Goal: Information Seeking & Learning: Learn about a topic

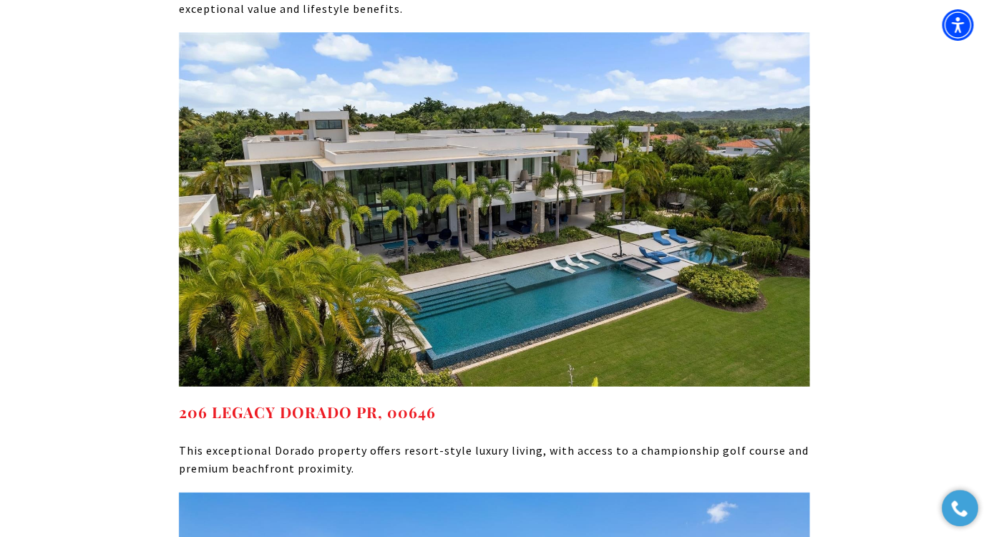
scroll to position [7322, 0]
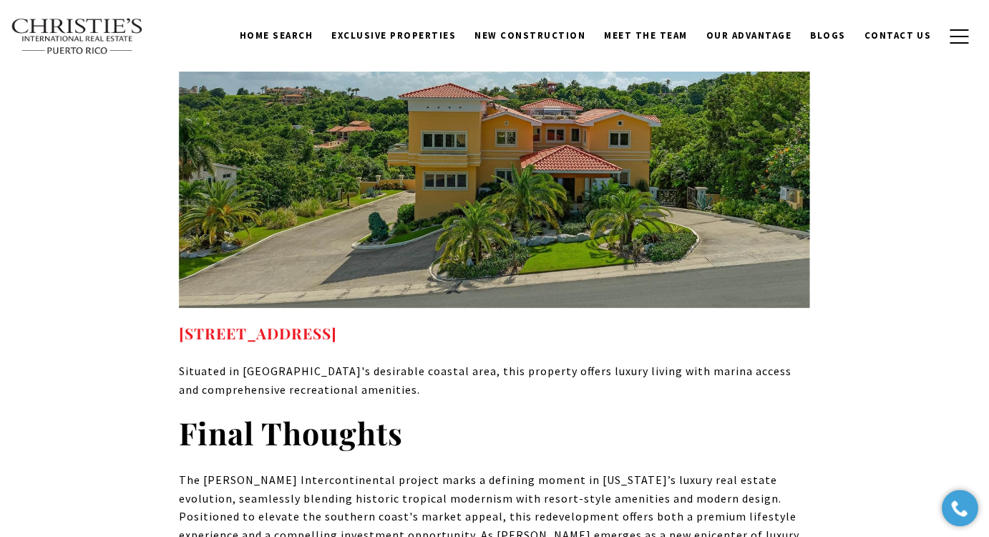
drag, startPoint x: 998, startPoint y: 26, endPoint x: 964, endPoint y: 397, distance: 373.0
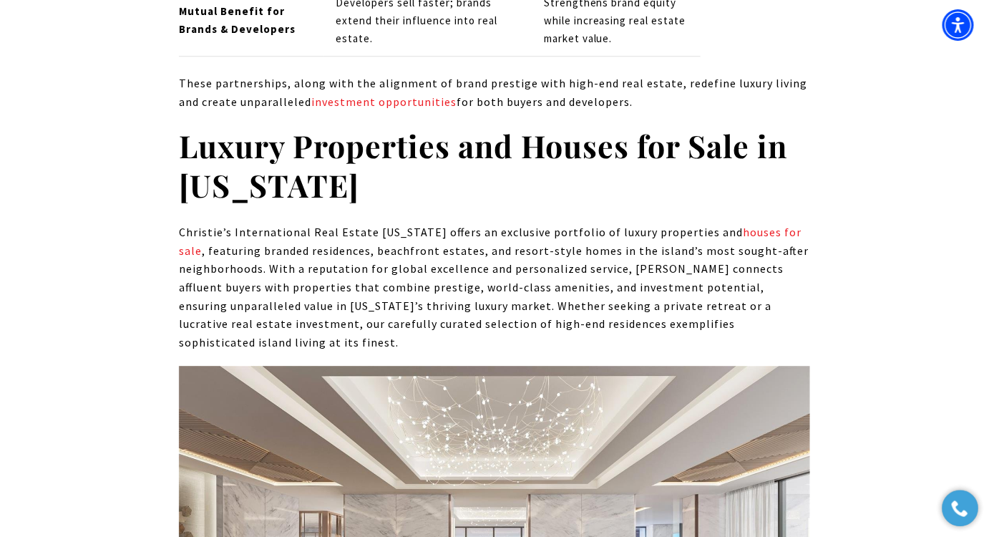
scroll to position [4886, 0]
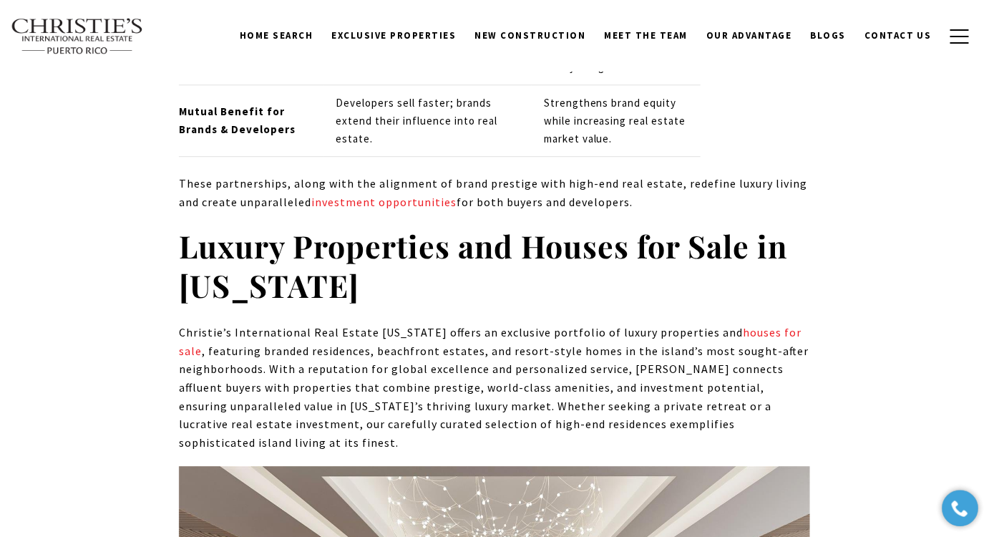
drag, startPoint x: 51, startPoint y: 255, endPoint x: 30, endPoint y: 301, distance: 49.6
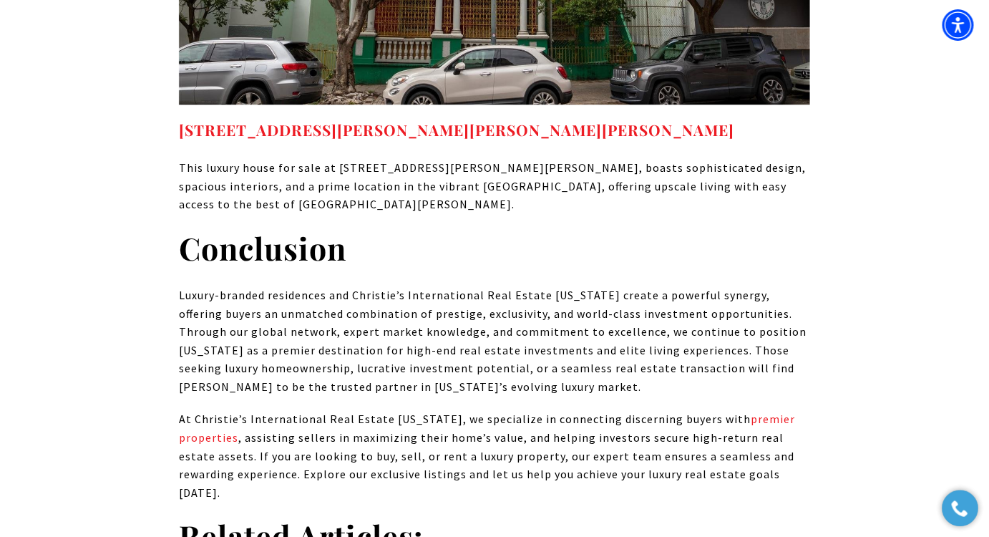
scroll to position [6773, 0]
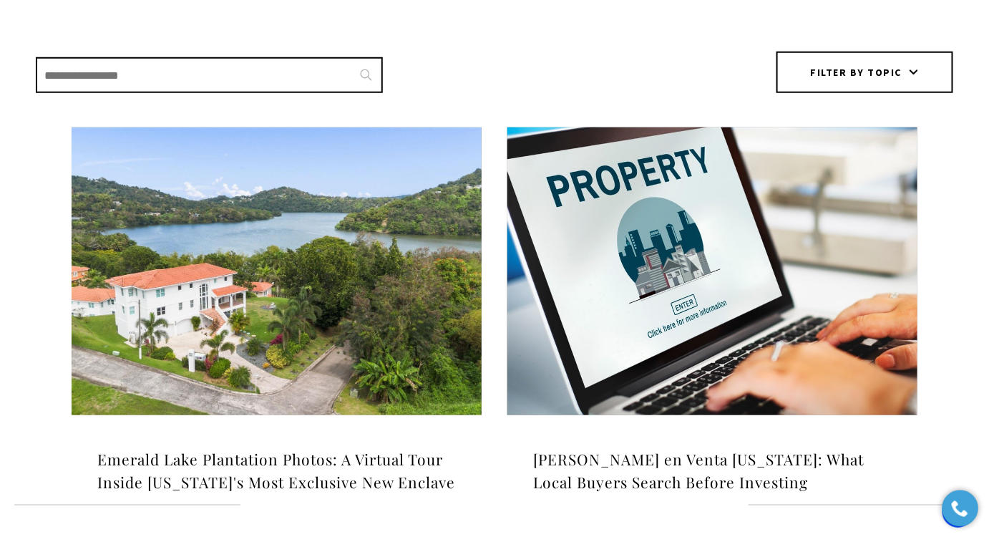
scroll to position [390, 0]
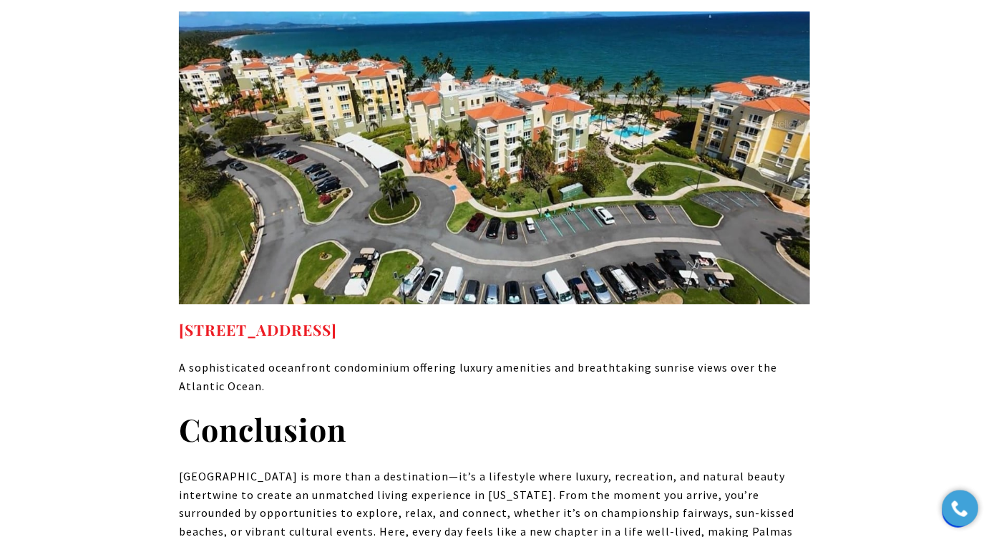
scroll to position [8939, 0]
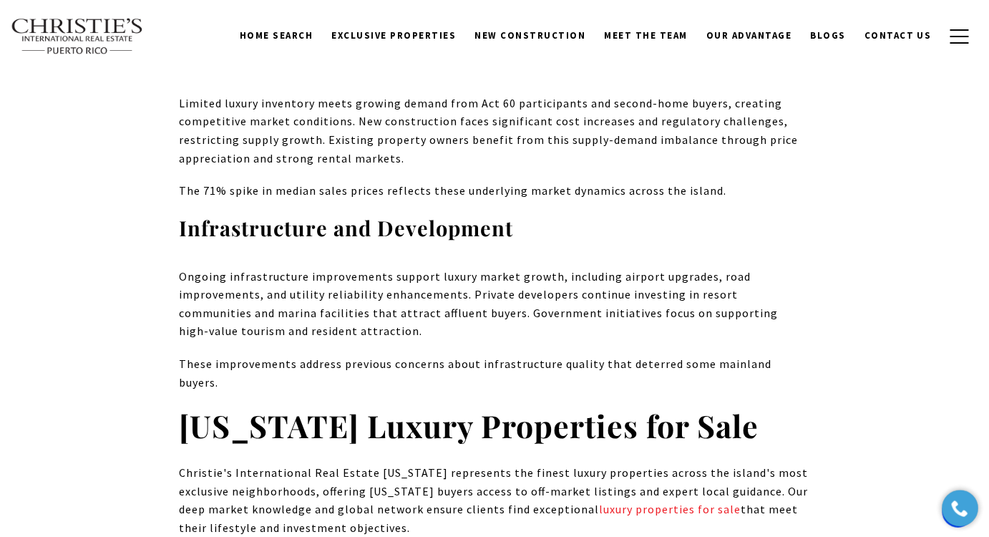
scroll to position [7228, 0]
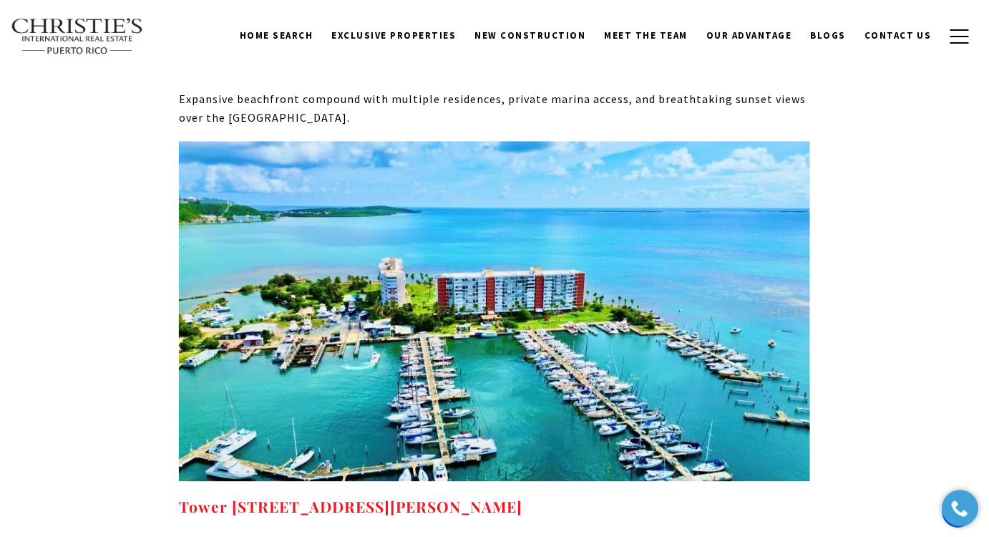
scroll to position [10097, 0]
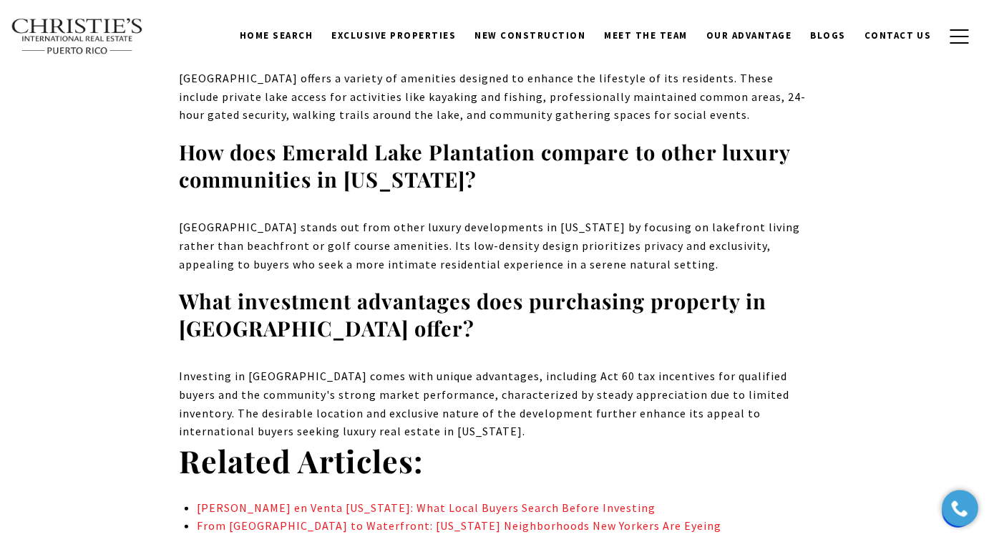
scroll to position [9070, 0]
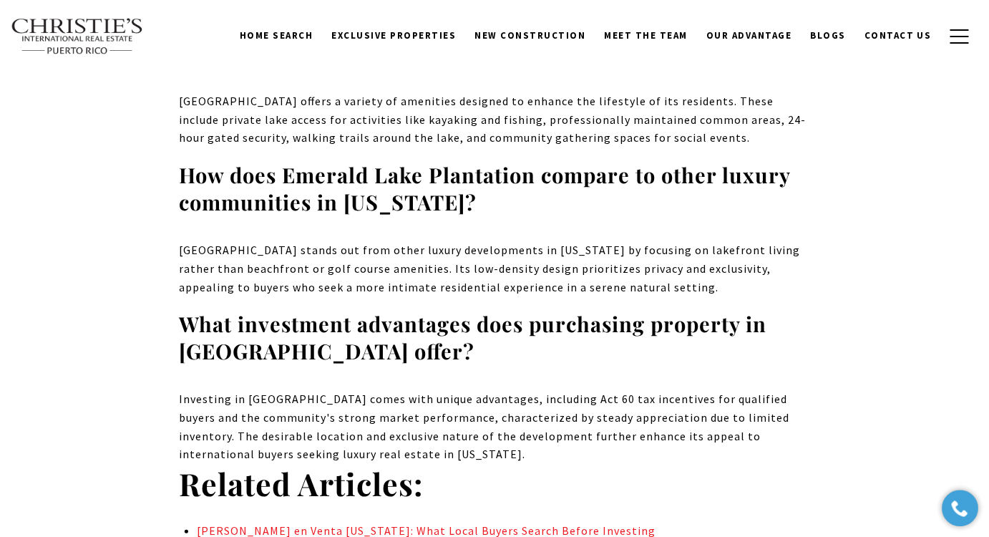
drag, startPoint x: 887, startPoint y: 112, endPoint x: 868, endPoint y: 142, distance: 35.1
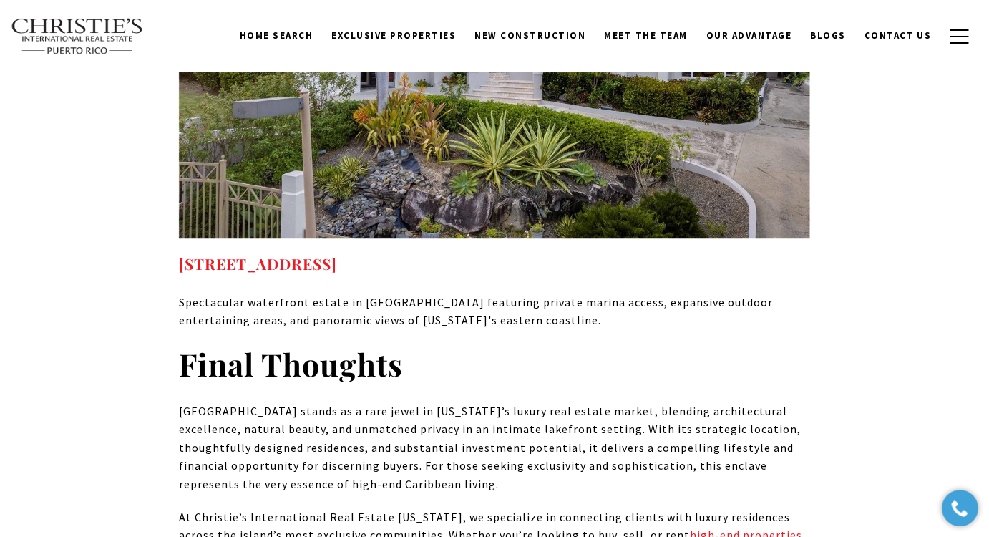
scroll to position [0, 0]
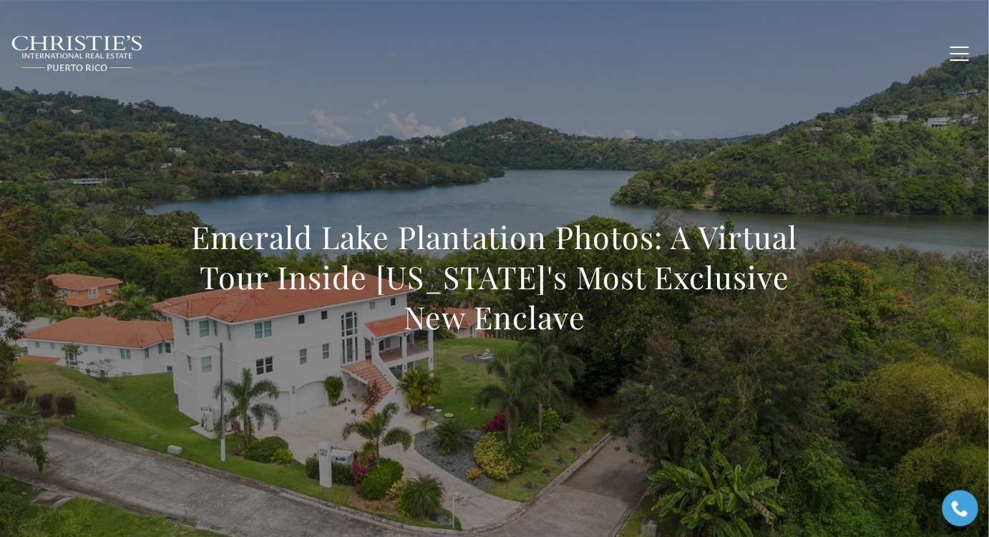
click at [184, 118] on div "Emerald Lake Plantation Photos: A Virtual Tour Inside [US_STATE]'s Most Exclusi…" at bounding box center [494, 286] width 989 height 429
